Goal: Manage account settings

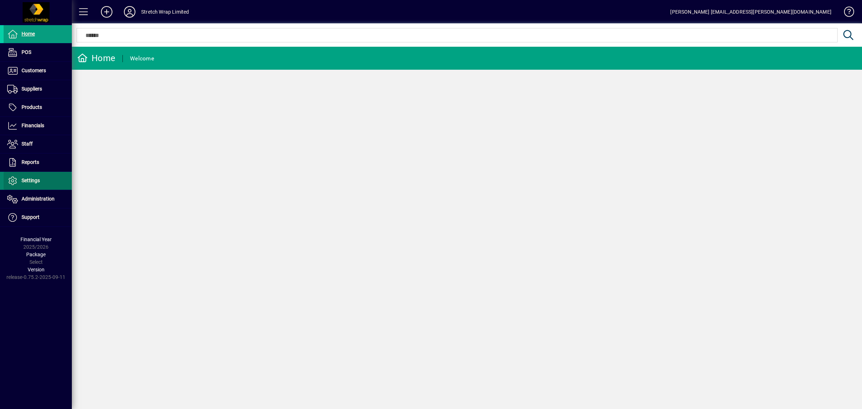
click at [31, 179] on span "Settings" at bounding box center [31, 180] width 18 height 6
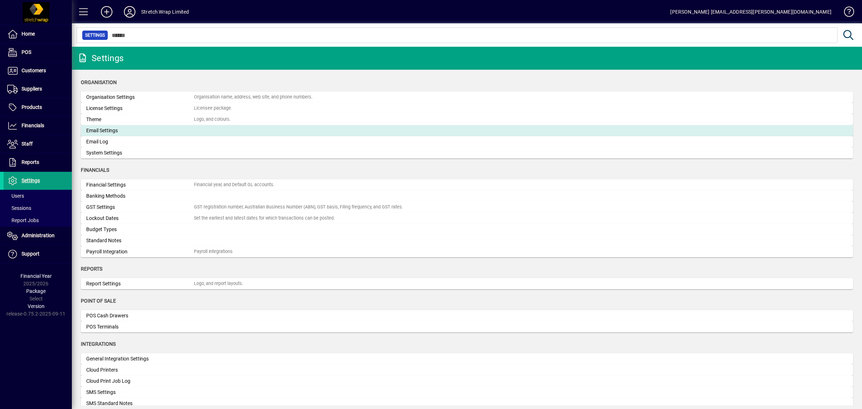
click at [116, 128] on div "Email Settings" at bounding box center [140, 131] width 108 height 8
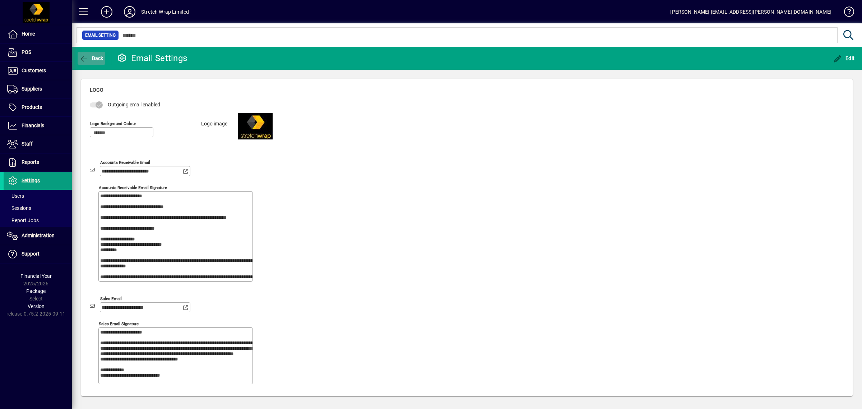
click at [88, 56] on icon "button" at bounding box center [83, 58] width 9 height 7
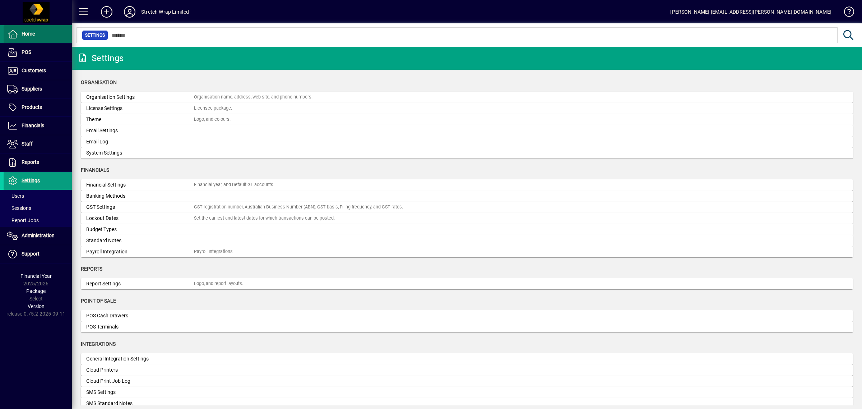
click at [34, 34] on span "Home" at bounding box center [28, 34] width 13 height 6
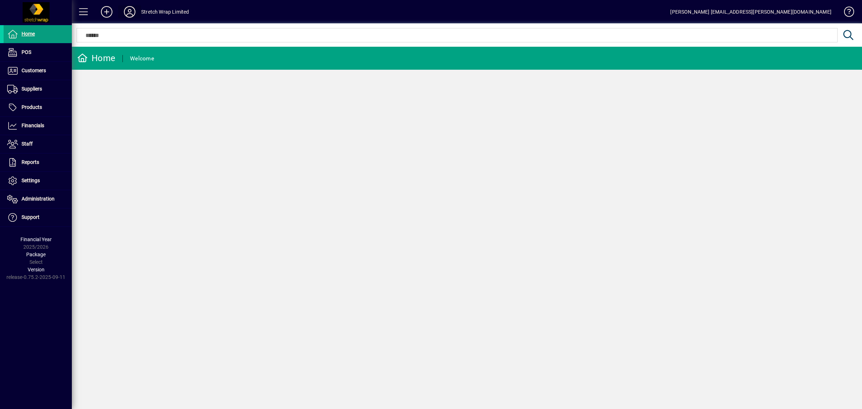
click at [128, 13] on icon at bounding box center [129, 11] width 14 height 11
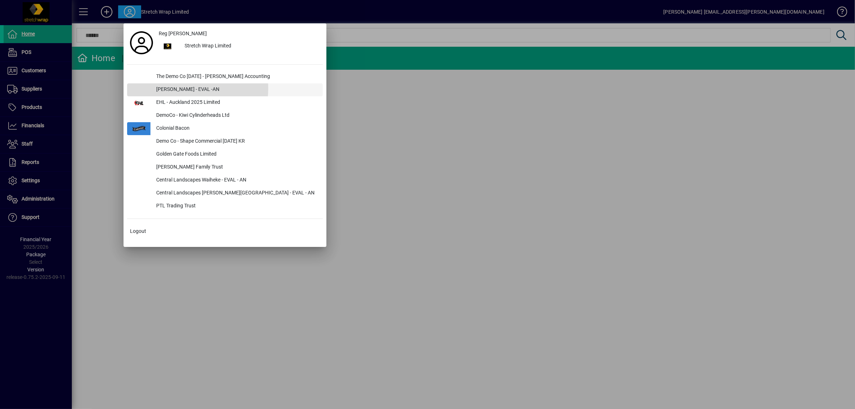
click at [163, 88] on div "[PERSON_NAME] - EVAL -AN" at bounding box center [237, 89] width 172 height 13
